Goal: Navigation & Orientation: Find specific page/section

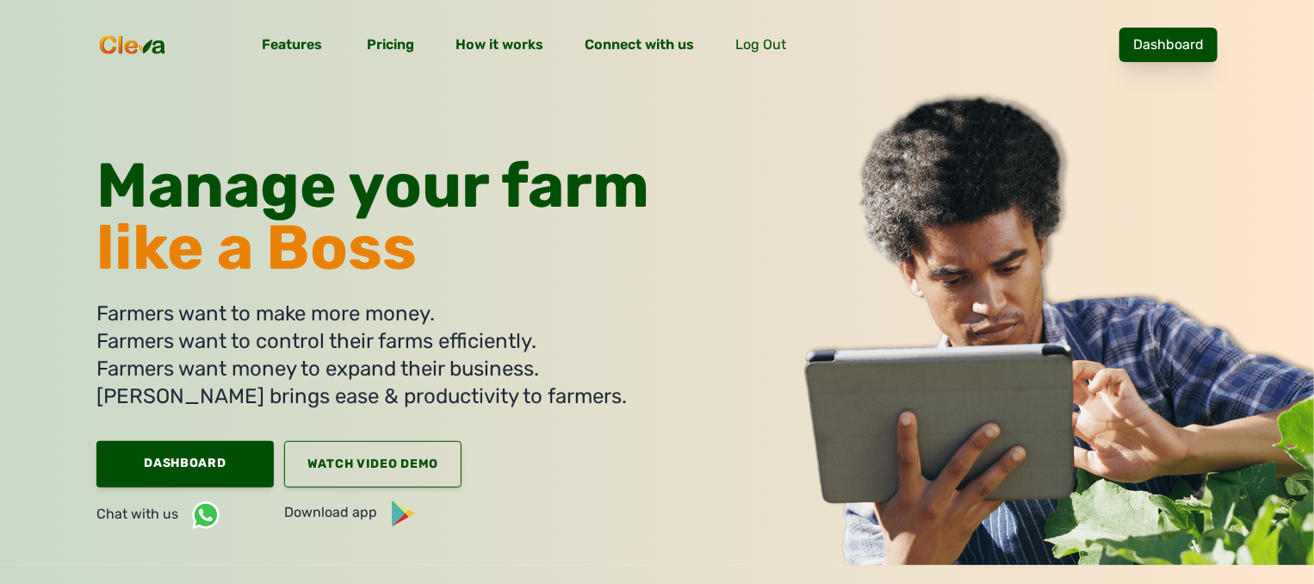
click at [1205, 42] on link "Dashboard" at bounding box center [1168, 45] width 98 height 34
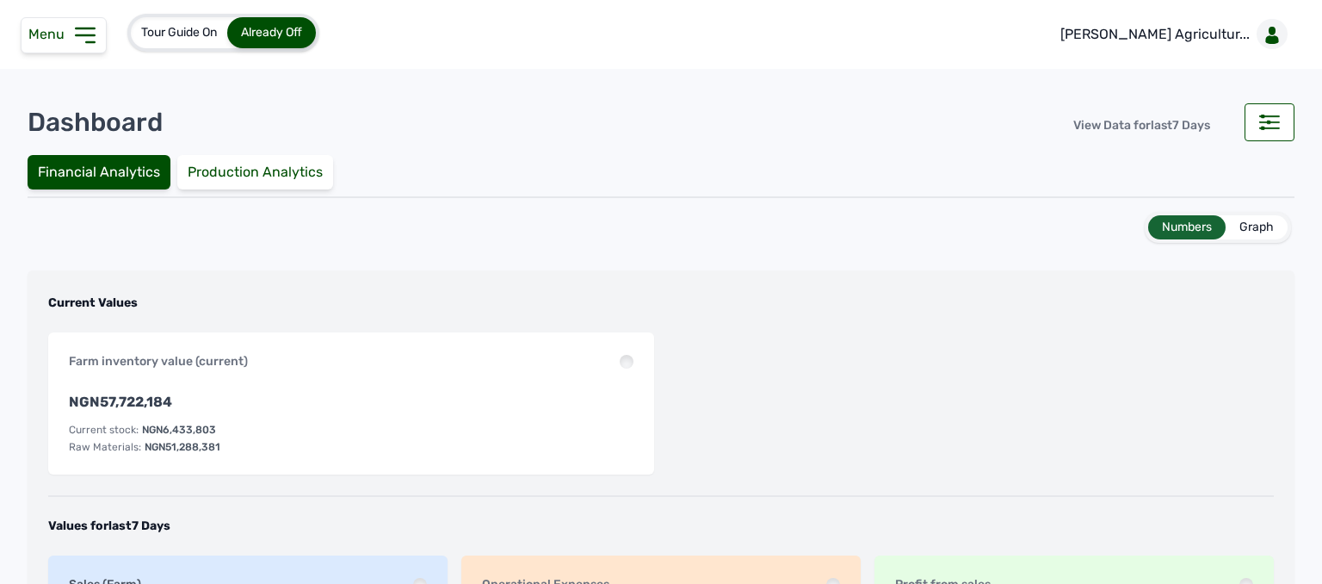
click at [68, 35] on span "Menu" at bounding box center [49, 34] width 43 height 16
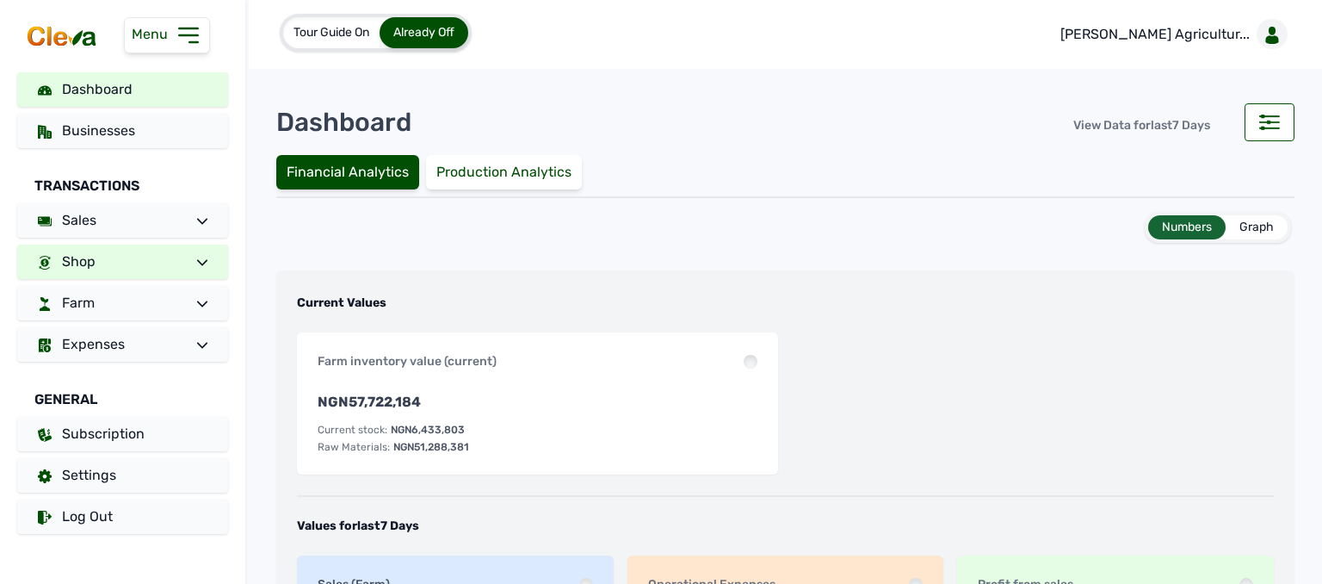
click at [147, 257] on link "Shop" at bounding box center [122, 262] width 211 height 34
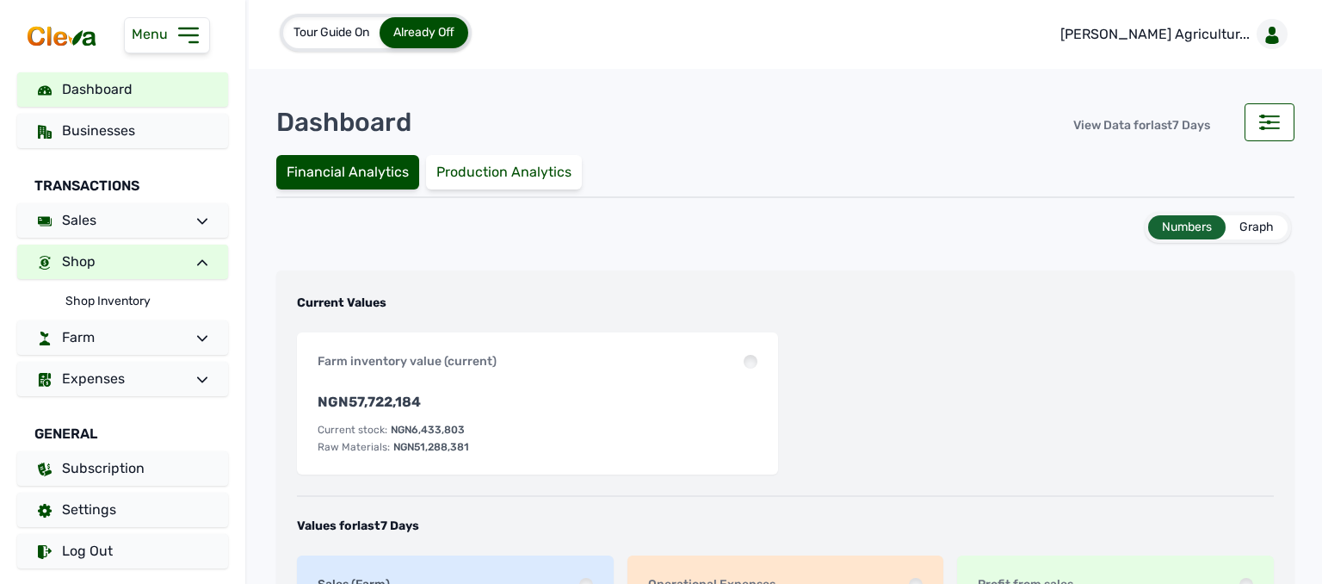
click at [147, 263] on link "Shop" at bounding box center [122, 262] width 211 height 34
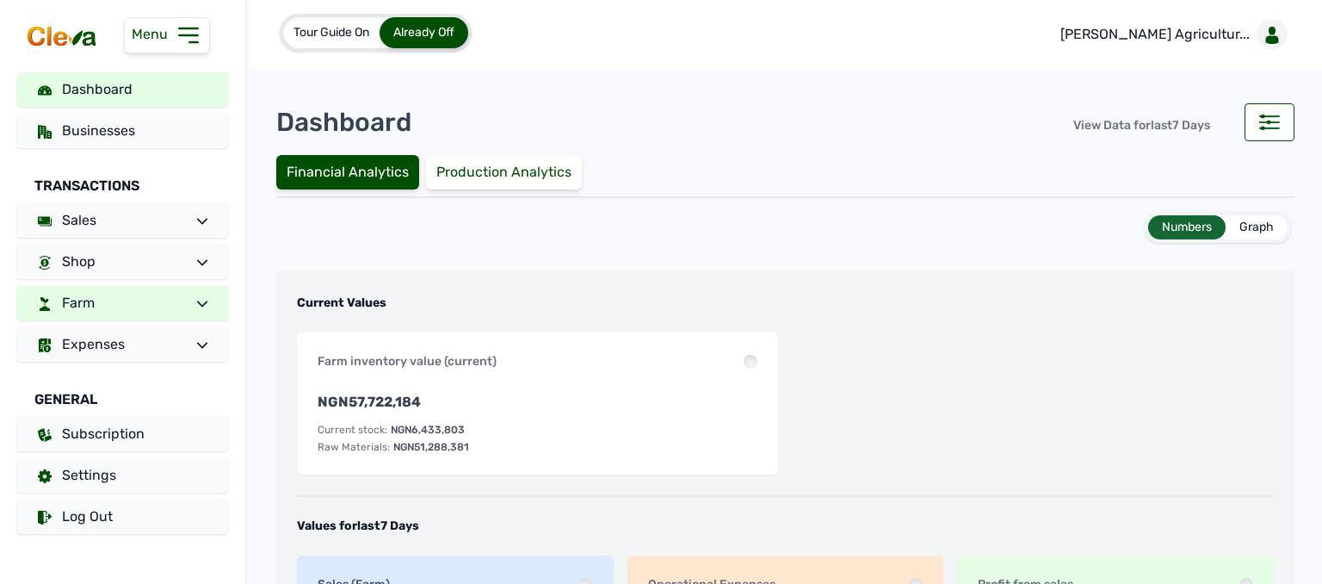
click at [117, 309] on link "Farm" at bounding box center [122, 303] width 211 height 34
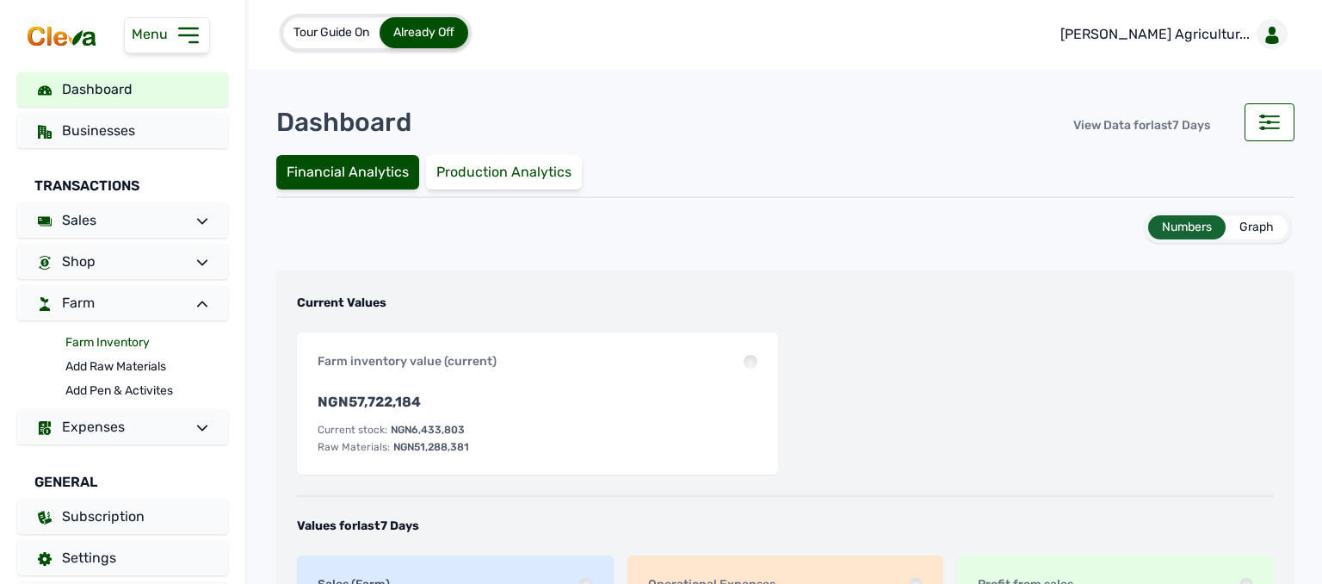
click at [120, 342] on link "Farm Inventory" at bounding box center [146, 343] width 163 height 24
click at [121, 342] on link "Farm Inventory" at bounding box center [146, 343] width 163 height 24
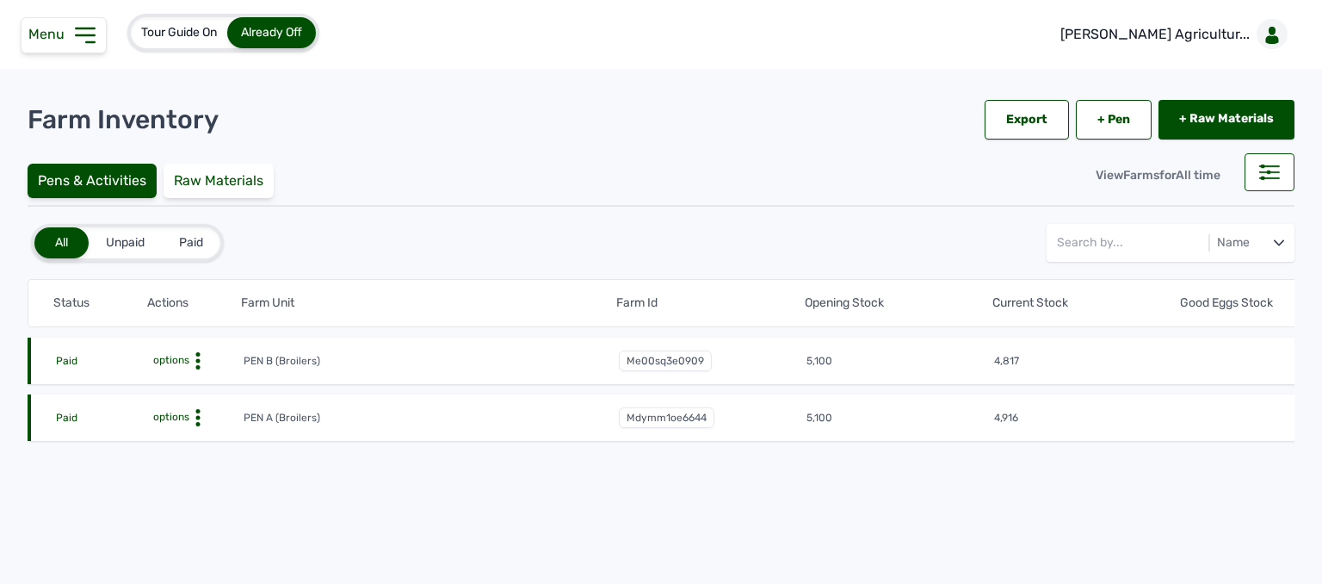
click at [181, 420] on span "options" at bounding box center [170, 417] width 40 height 12
click at [193, 439] on div "Farm Activities" at bounding box center [180, 444] width 122 height 21
click at [193, 438] on div "Farm Activities" at bounding box center [180, 444] width 122 height 21
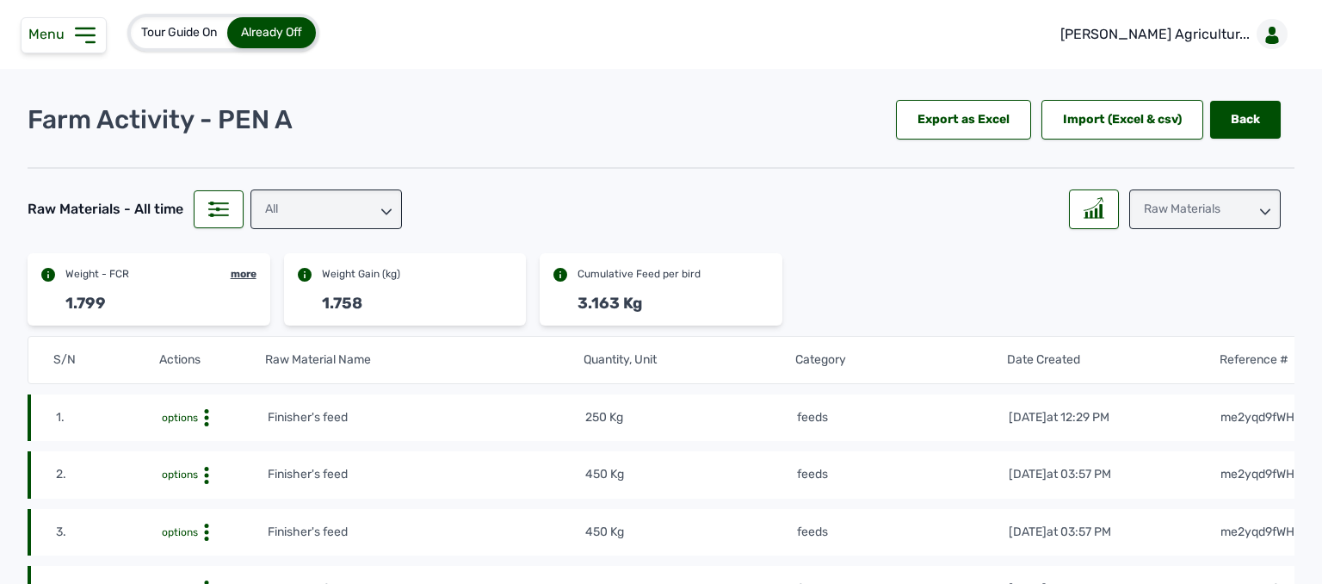
click at [332, 201] on div "All" at bounding box center [327, 209] width 152 height 40
click at [341, 301] on div "feeds" at bounding box center [327, 316] width 152 height 31
click at [1074, 214] on div at bounding box center [1094, 209] width 50 height 40
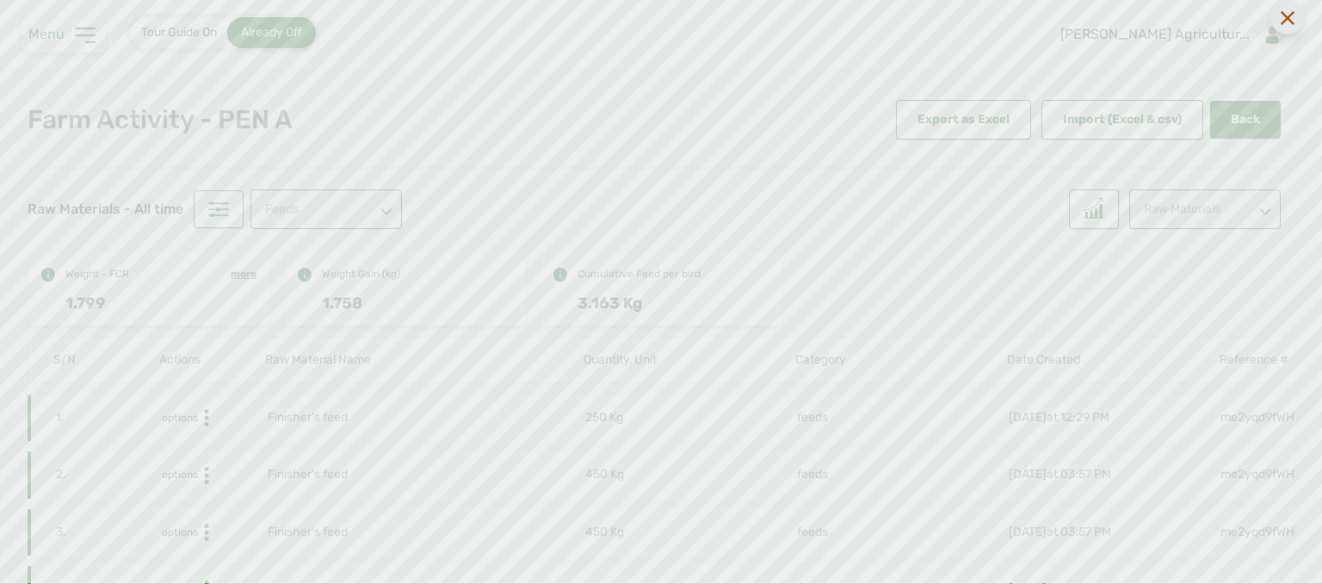
click at [1281, 23] on icon at bounding box center [1288, 18] width 14 height 14
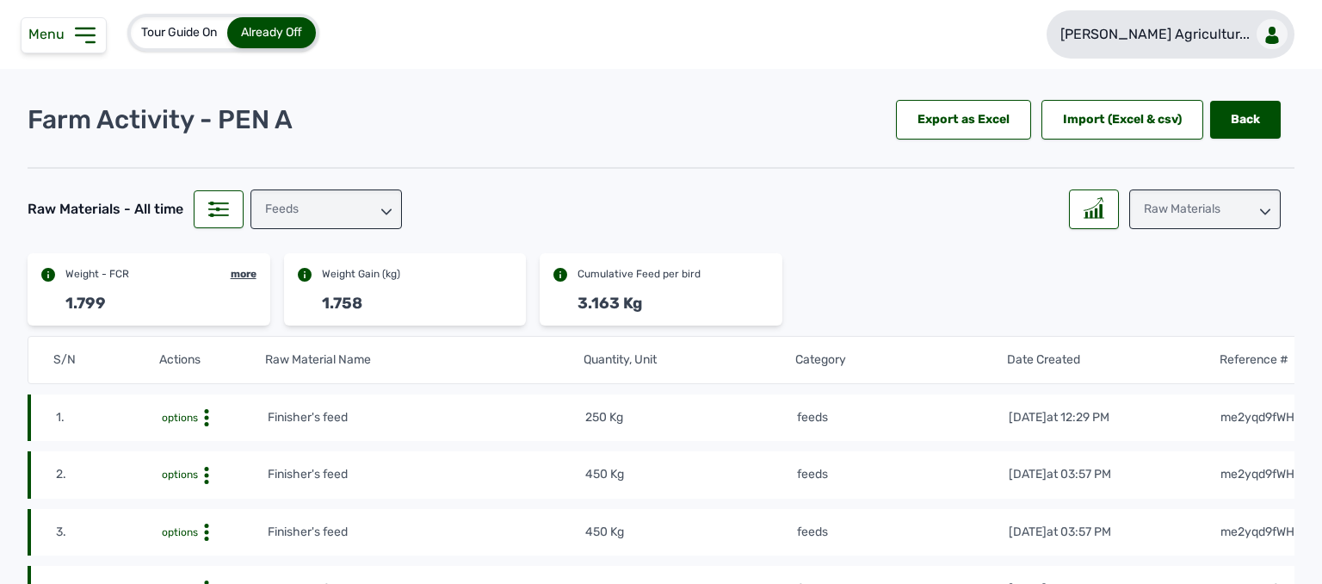
click at [1185, 34] on p "Rena Agricultur..." at bounding box center [1155, 34] width 189 height 21
click at [1165, 26] on p "Rena Agricultur..." at bounding box center [1155, 34] width 189 height 21
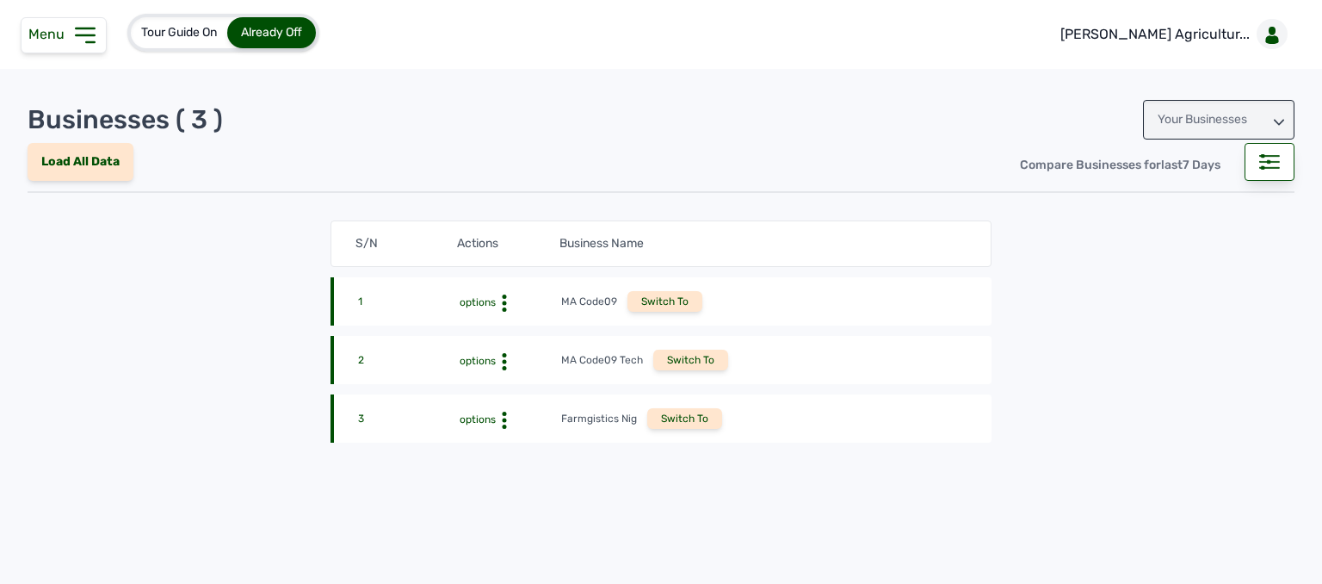
click at [1188, 120] on div "Your Businesses" at bounding box center [1219, 120] width 152 height 40
click at [1189, 187] on div "Invitations" at bounding box center [1219, 196] width 152 height 31
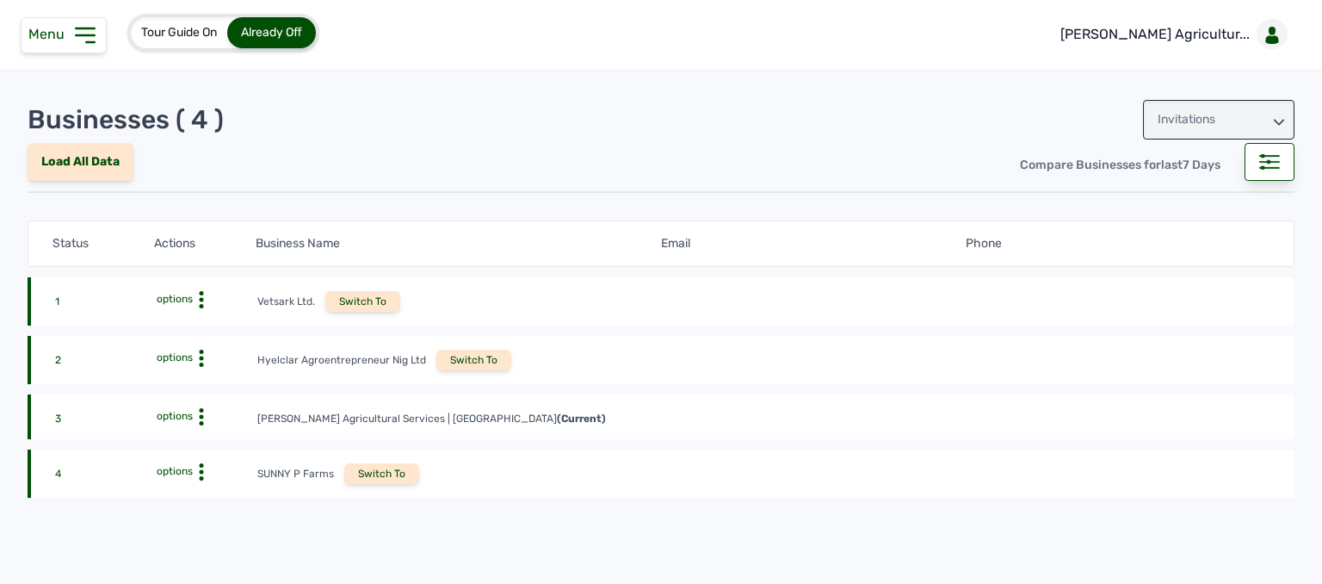
click at [489, 359] on div "Switch To" at bounding box center [474, 360] width 75 height 21
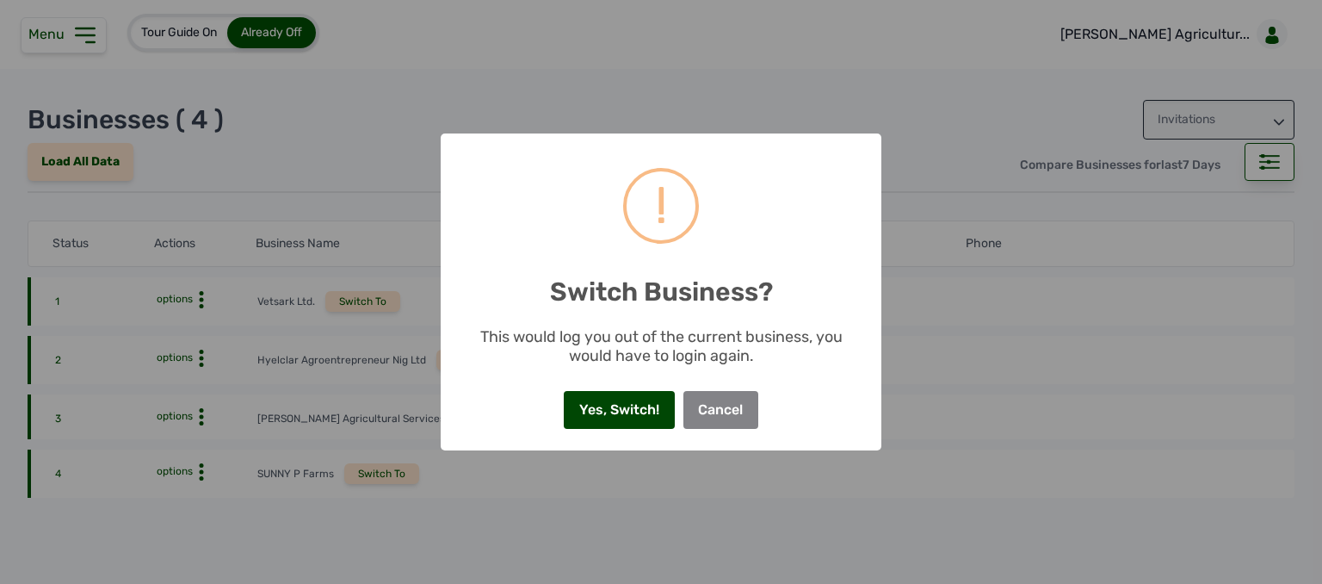
click at [584, 417] on button "Yes, Switch!" at bounding box center [619, 410] width 110 height 38
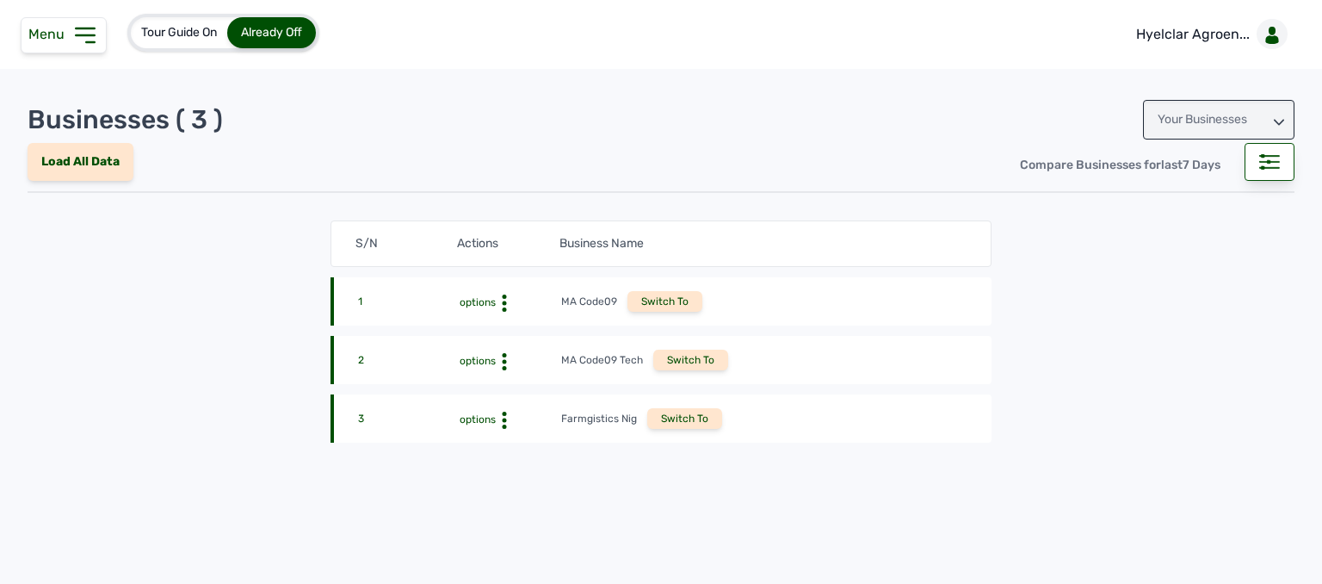
click at [86, 35] on icon at bounding box center [85, 35] width 18 height 14
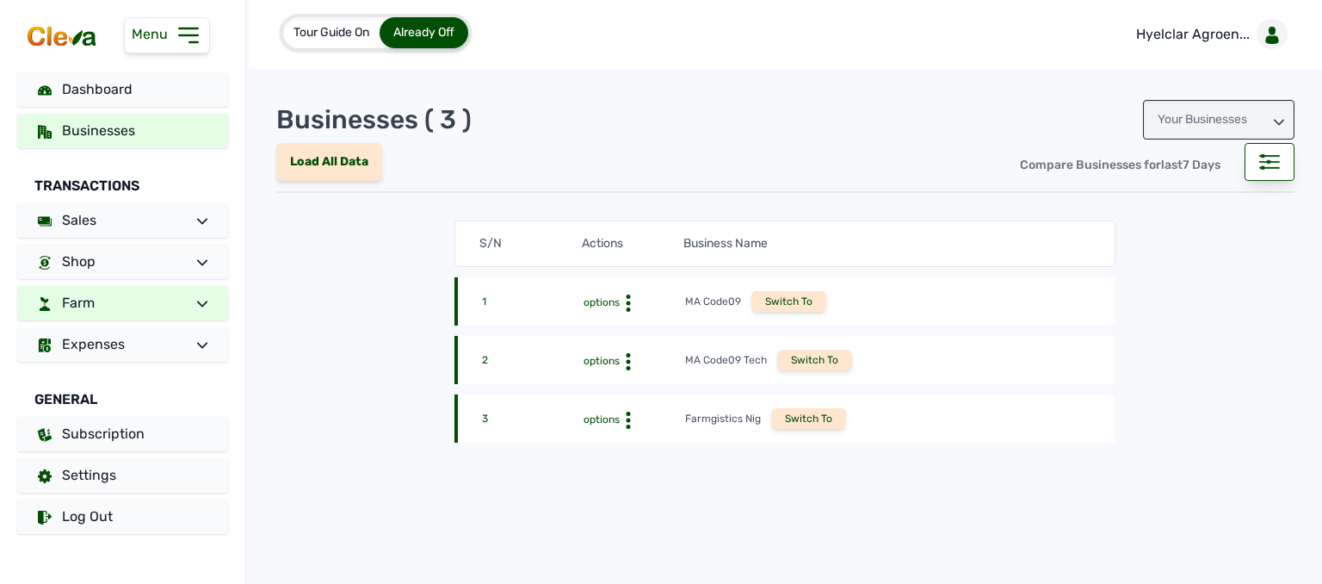
click at [148, 297] on link "Farm" at bounding box center [122, 303] width 211 height 34
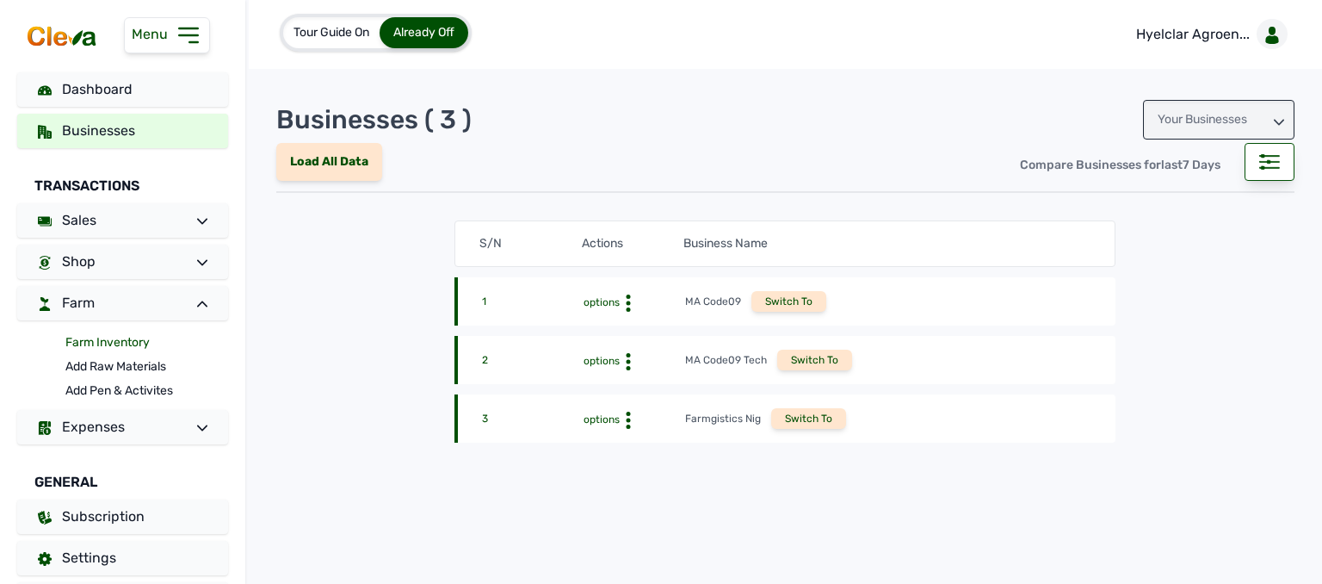
click at [119, 341] on link "Farm Inventory" at bounding box center [146, 343] width 163 height 24
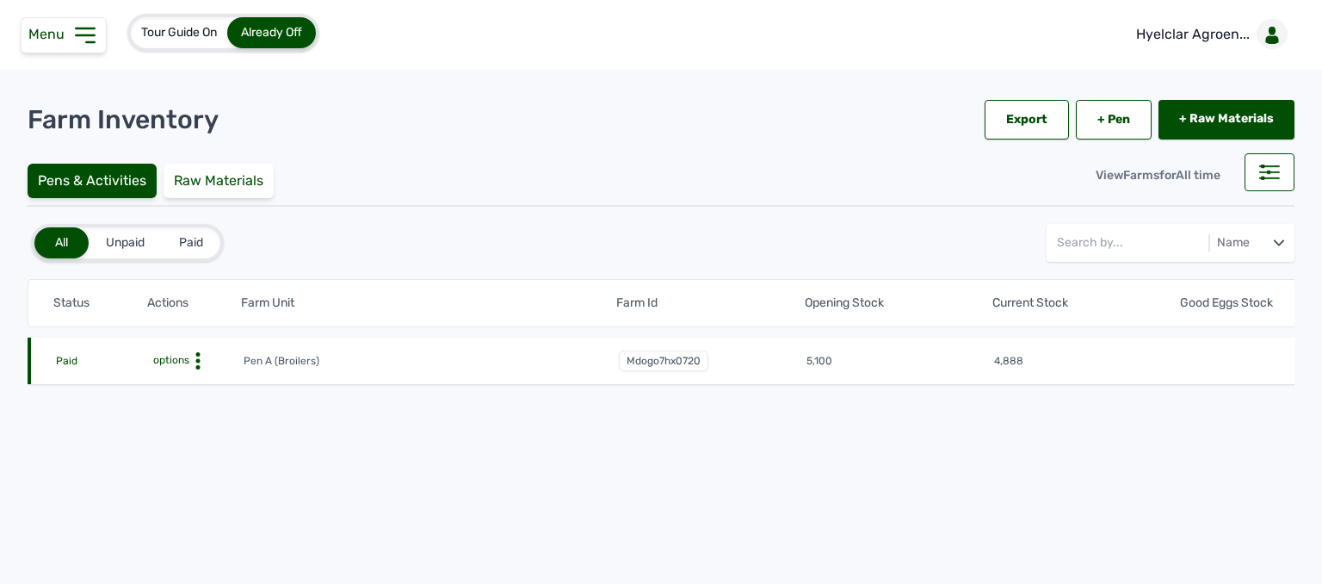
click at [189, 355] on icon at bounding box center [197, 360] width 17 height 17
click at [191, 383] on div "Farm Activities" at bounding box center [180, 387] width 122 height 21
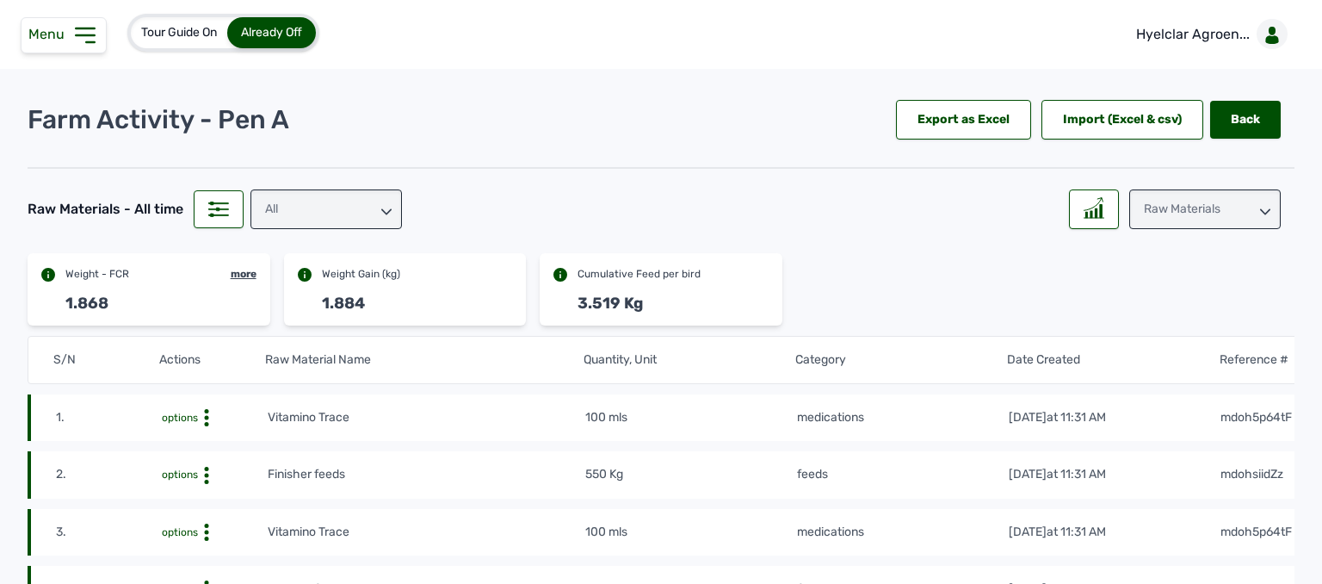
click at [288, 208] on div "All" at bounding box center [327, 209] width 152 height 40
click at [306, 301] on div "feeds" at bounding box center [327, 316] width 152 height 31
click at [1073, 221] on div at bounding box center [1094, 209] width 50 height 40
